Goal: Task Accomplishment & Management: Manage account settings

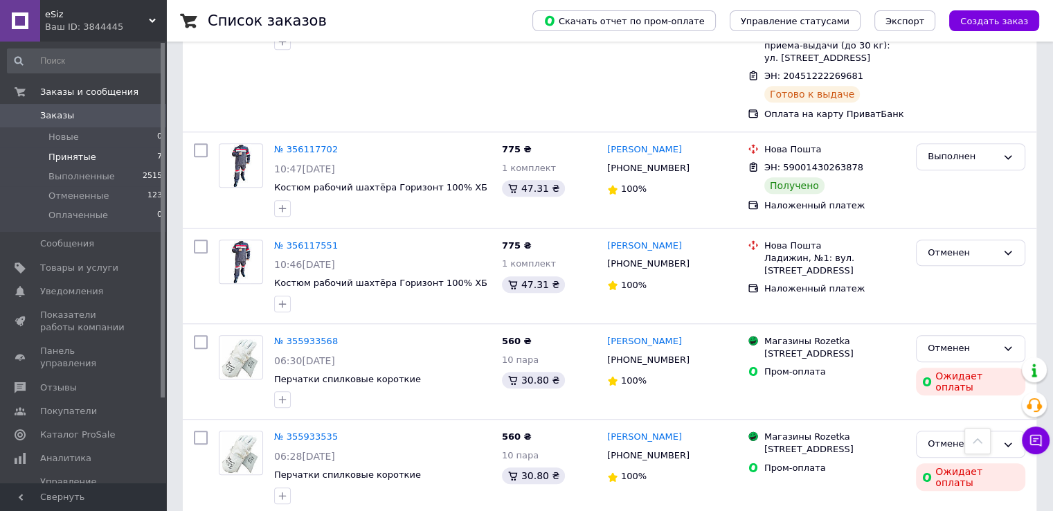
click at [71, 154] on span "Принятые" at bounding box center [72, 157] width 48 height 12
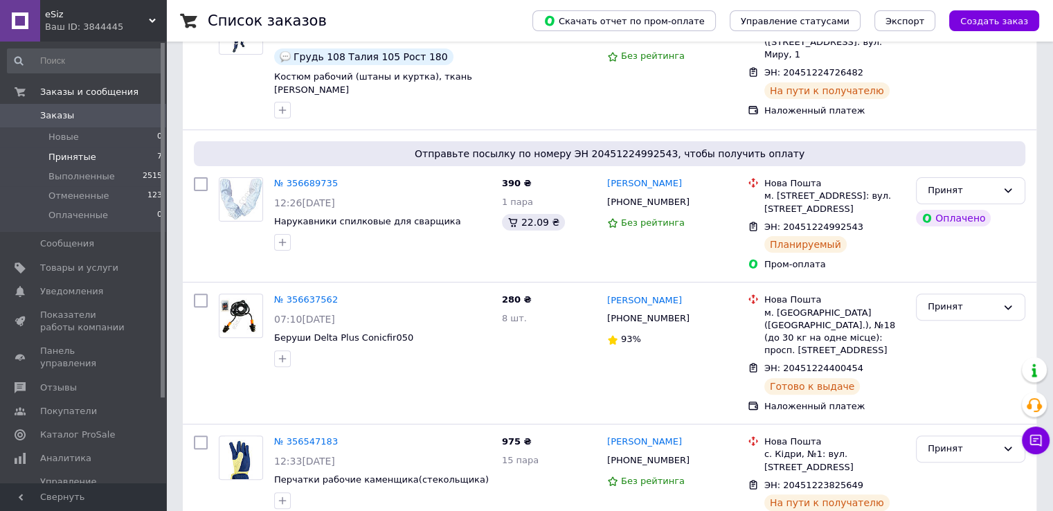
scroll to position [415, 0]
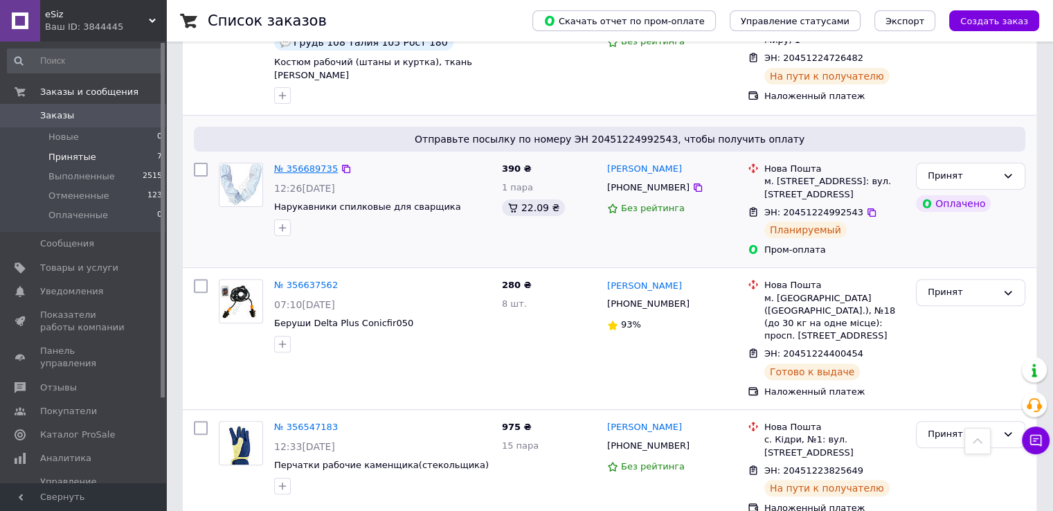
click at [307, 163] on link "№ 356689735" at bounding box center [306, 168] width 64 height 10
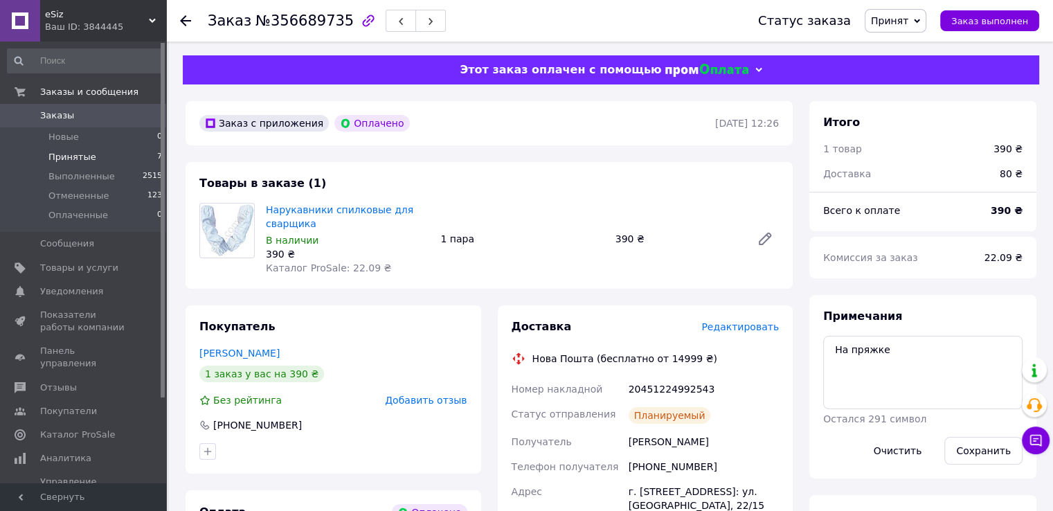
click at [90, 157] on li "Принятые 7" at bounding box center [85, 156] width 170 height 19
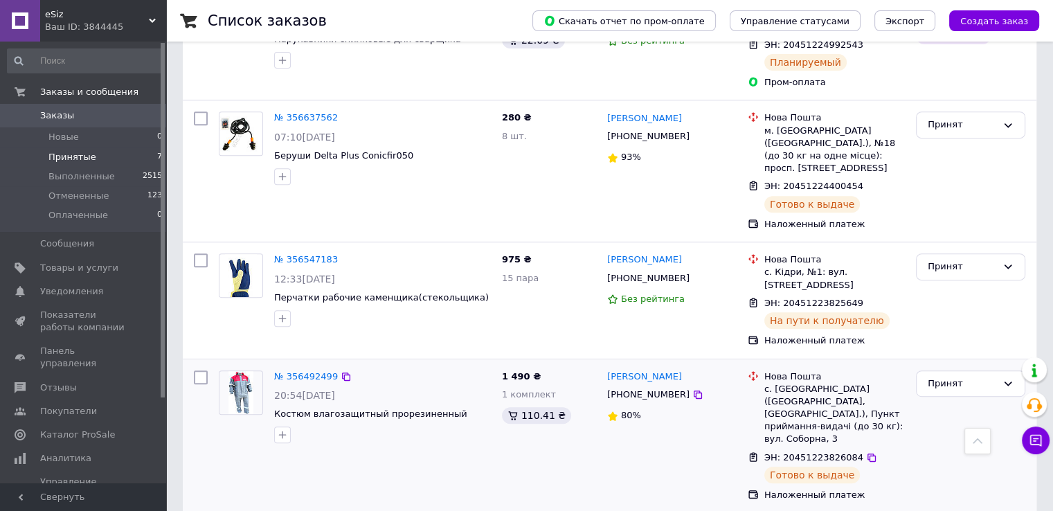
scroll to position [552, 0]
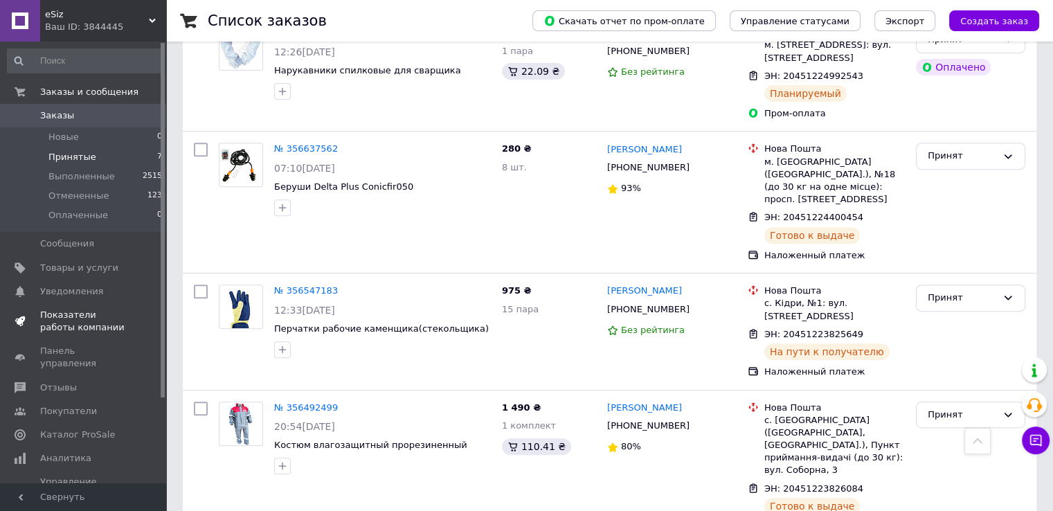
click at [80, 319] on span "Показатели работы компании" at bounding box center [84, 321] width 88 height 25
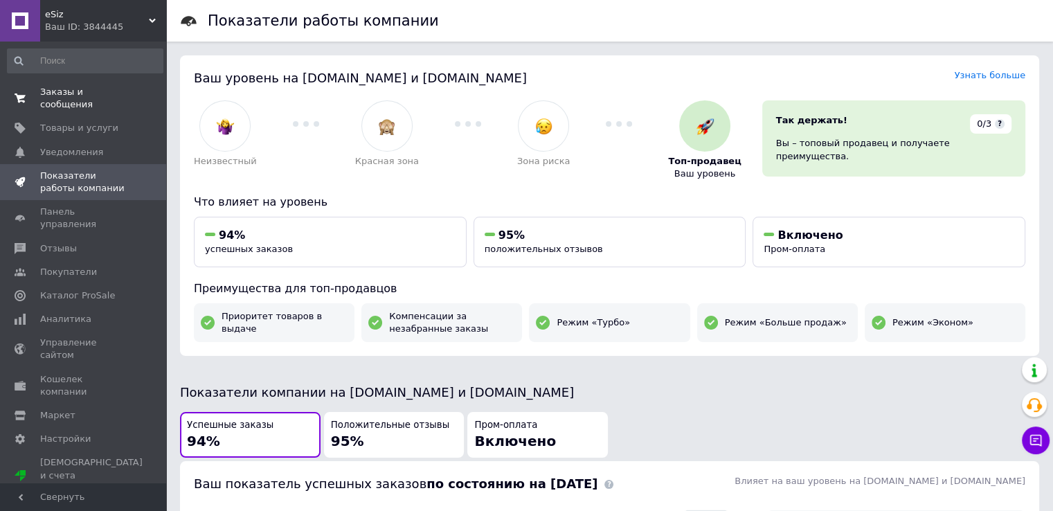
click at [69, 91] on span "Заказы и сообщения" at bounding box center [84, 98] width 88 height 25
